Goal: Task Accomplishment & Management: Use online tool/utility

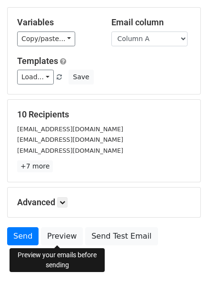
scroll to position [77, 0]
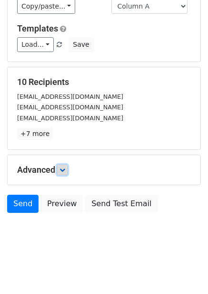
click at [63, 170] on icon at bounding box center [63, 170] width 6 height 6
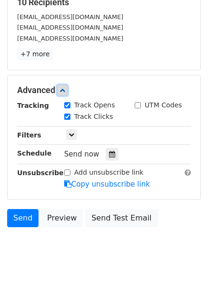
scroll to position [158, 0]
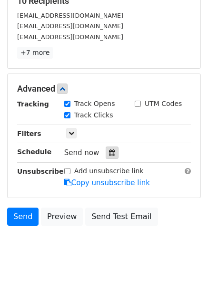
click at [113, 155] on div at bounding box center [112, 152] width 13 height 12
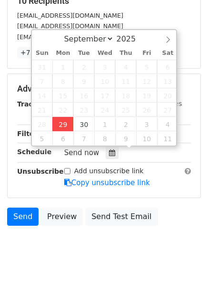
type input "2025-09-29 12:00"
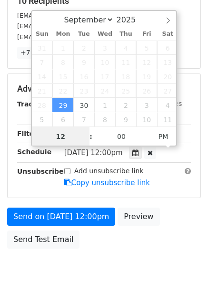
scroll to position [0, 0]
type input "4"
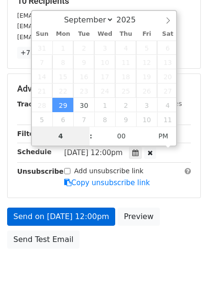
scroll to position [155, 0]
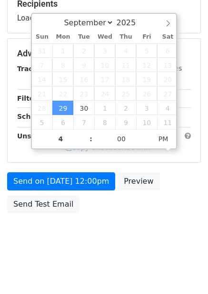
type input "2025-09-29 16:00"
click at [133, 208] on div "Send on Sep 29 at 12:00pm Preview Send Test Email" at bounding box center [104, 195] width 208 height 46
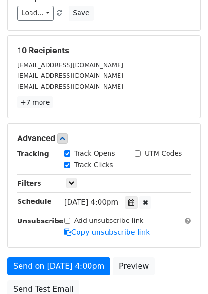
scroll to position [191, 0]
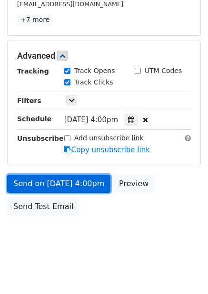
drag, startPoint x: 89, startPoint y: 181, endPoint x: 78, endPoint y: 206, distance: 27.1
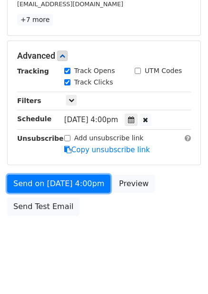
click at [89, 182] on link "Send on Sep 29 at 4:00pm" at bounding box center [58, 184] width 103 height 18
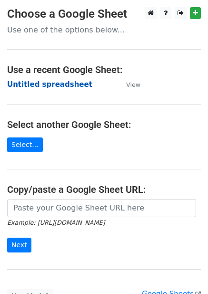
click at [60, 82] on strong "Untitled spreadsheet" at bounding box center [49, 84] width 85 height 9
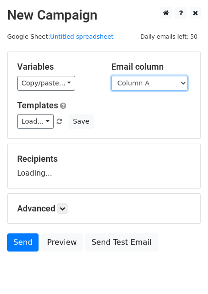
click at [140, 76] on select "Column A Column B Column C Column D Column E" at bounding box center [150, 83] width 76 height 15
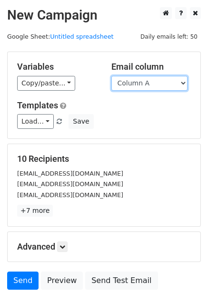
drag, startPoint x: 146, startPoint y: 81, endPoint x: 146, endPoint y: 89, distance: 7.6
click at [146, 81] on select "Column A Column B Column C Column D Column E" at bounding box center [150, 83] width 76 height 15
select select "Column B"
click at [112, 76] on select "Column A Column B Column C Column D Column E" at bounding box center [150, 83] width 76 height 15
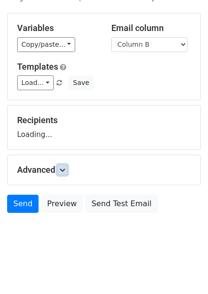
click at [60, 174] on link at bounding box center [62, 170] width 10 height 10
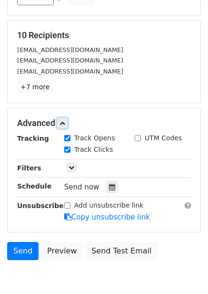
scroll to position [132, 0]
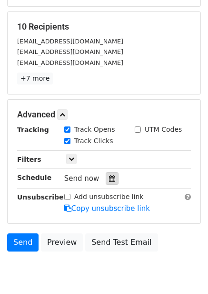
click at [106, 175] on div at bounding box center [112, 178] width 13 height 12
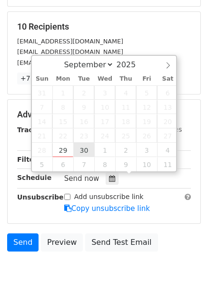
type input "[DATE] 12:00"
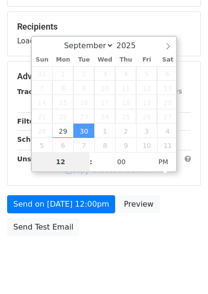
type input "5"
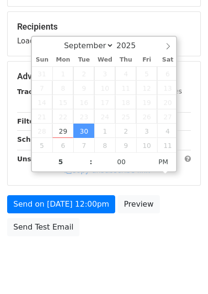
type input "2025-09-30 17:00"
click at [127, 231] on div "Send on Sep 30 at 12:00pm Preview Send Test Email" at bounding box center [104, 218] width 208 height 46
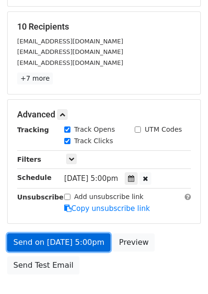
click at [83, 236] on link "Send on Sep 30 at 5:00pm" at bounding box center [58, 242] width 103 height 18
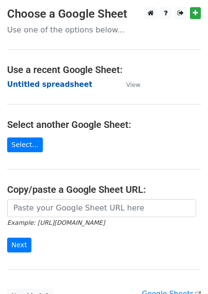
click at [63, 83] on strong "Untitled spreadsheet" at bounding box center [49, 84] width 85 height 9
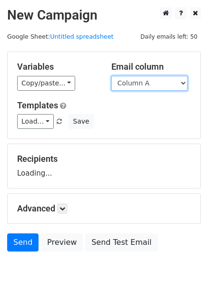
drag, startPoint x: 145, startPoint y: 79, endPoint x: 147, endPoint y: 88, distance: 9.7
click at [145, 79] on select "Column A Column B Column C Column D Column E" at bounding box center [150, 83] width 76 height 15
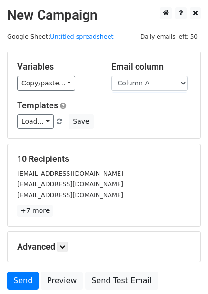
click at [148, 123] on div "Load... No templates saved Save" at bounding box center [104, 121] width 188 height 15
drag, startPoint x: 153, startPoint y: 85, endPoint x: 152, endPoint y: 90, distance: 5.0
click at [153, 85] on select "Column A Column B Column C Column D Column E" at bounding box center [150, 83] width 76 height 15
select select "Column C"
click at [112, 76] on select "Column A Column B Column C Column D Column E" at bounding box center [150, 83] width 76 height 15
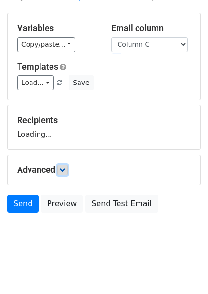
click at [65, 169] on icon at bounding box center [63, 170] width 6 height 6
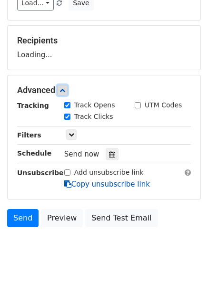
scroll to position [120, 0]
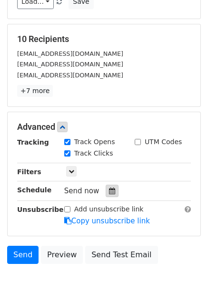
click at [111, 187] on div at bounding box center [112, 191] width 13 height 12
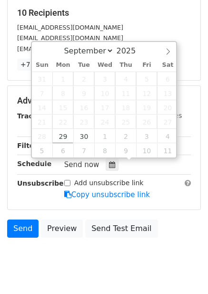
scroll to position [170, 0]
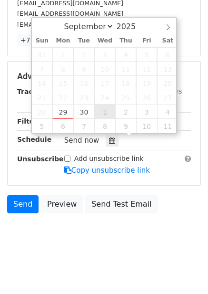
type input "2025-10-01 12:00"
select select "9"
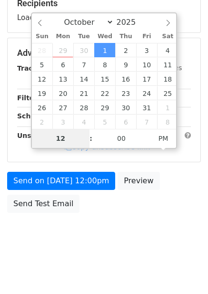
scroll to position [155, 0]
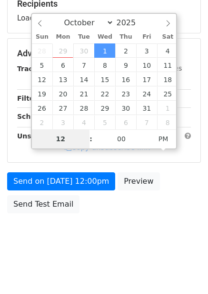
type input "6"
type input "2025-10-01 18:00"
click at [131, 206] on div "Send on Oct 1 at 12:00pm Preview Send Test Email" at bounding box center [104, 195] width 208 height 46
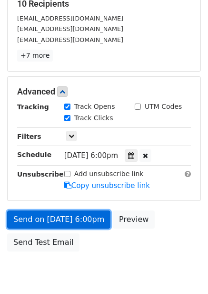
click at [90, 211] on link "Send on Oct 1 at 6:00pm" at bounding box center [58, 219] width 103 height 18
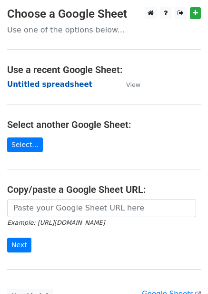
click at [71, 80] on strong "Untitled spreadsheet" at bounding box center [49, 84] width 85 height 9
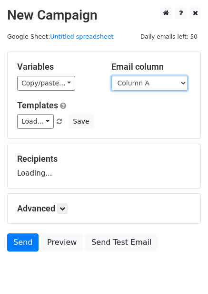
click at [164, 80] on select "Column A Column B Column C Column D Column E" at bounding box center [150, 83] width 76 height 15
click at [160, 139] on form "Variables Copy/paste... {{Column A}} {{Column B}} {{Column C}} {{Column D}} {{C…" at bounding box center [104, 153] width 194 height 205
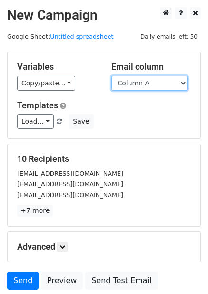
click at [154, 84] on select "Column A Column B Column C Column D Column E" at bounding box center [150, 83] width 76 height 15
select select "Column D"
click at [112, 76] on select "Column A Column B Column C Column D Column E" at bounding box center [150, 83] width 76 height 15
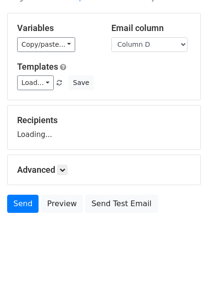
click at [63, 175] on div "Advanced Tracking Track Opens UTM Codes Track Clicks Filters Only include sprea…" at bounding box center [104, 170] width 193 height 30
click at [66, 165] on link at bounding box center [62, 170] width 10 height 10
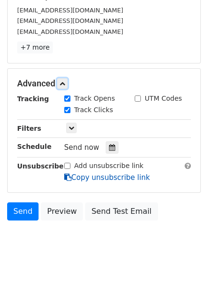
scroll to position [165, 0]
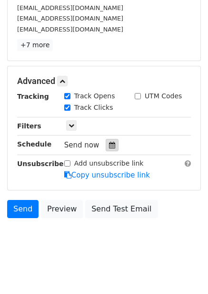
click at [109, 142] on icon at bounding box center [112, 145] width 6 height 7
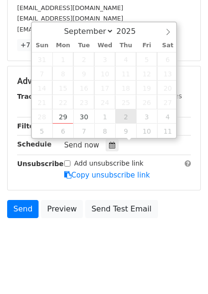
type input "2025-10-02 12:00"
select select "9"
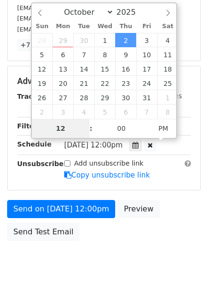
type input "7"
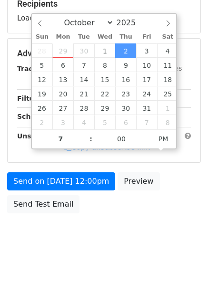
type input "2025-10-02 19:00"
click at [154, 208] on div "Send on Oct 2 at 12:00pm Preview Send Test Email" at bounding box center [104, 195] width 208 height 46
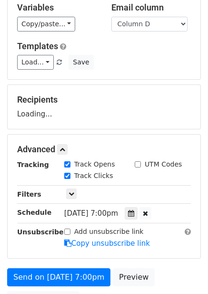
scroll to position [143, 0]
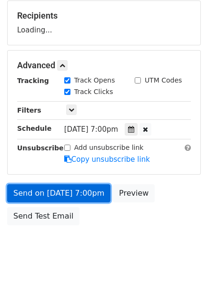
click at [91, 188] on link "Send on Oct 2 at 7:00pm" at bounding box center [58, 193] width 103 height 18
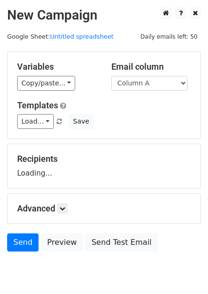
click at [144, 76] on select "Column A Column B Column C Column D Column E" at bounding box center [150, 83] width 76 height 15
click at [141, 157] on h5 "Recipients" at bounding box center [104, 159] width 174 height 10
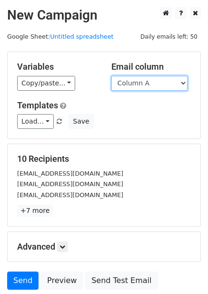
click at [141, 85] on select "Column A Column B Column C Column D Column E" at bounding box center [150, 83] width 76 height 15
select select "Column E"
click at [112, 76] on select "Column A Column B Column C Column D Column E" at bounding box center [150, 83] width 76 height 15
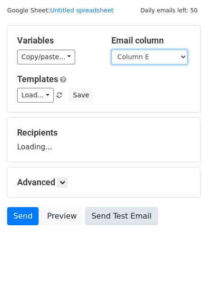
scroll to position [39, 0]
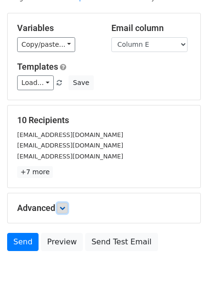
click at [65, 209] on icon at bounding box center [63, 208] width 6 height 6
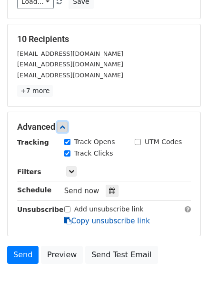
scroll to position [170, 0]
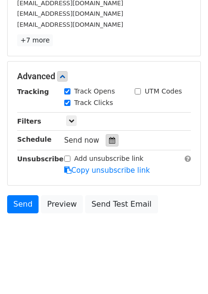
click at [114, 143] on div at bounding box center [112, 140] width 13 height 12
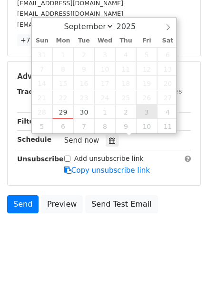
type input "[DATE] 12:00"
select select "9"
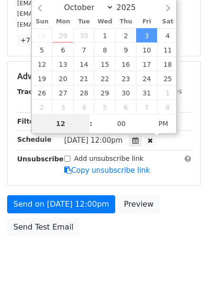
scroll to position [155, 0]
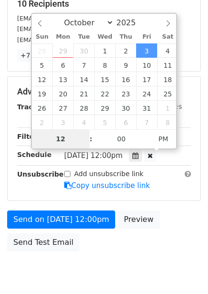
type input "8"
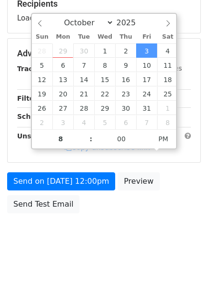
type input "[DATE] 20:00"
click at [158, 207] on div "Send on [DATE] 12:00pm Preview Send Test Email" at bounding box center [104, 195] width 208 height 46
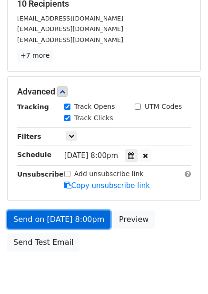
click at [62, 223] on link "Send on [DATE] 8:00pm" at bounding box center [58, 219] width 103 height 18
